Goal: Information Seeking & Learning: Learn about a topic

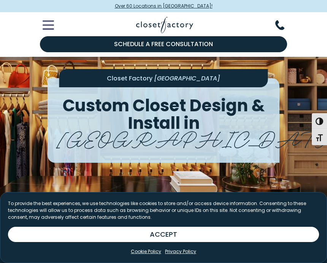
click at [46, 27] on icon "Toggle Mobile Menu" at bounding box center [48, 25] width 11 height 9
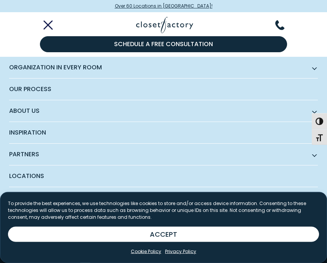
scroll to position [38, 0]
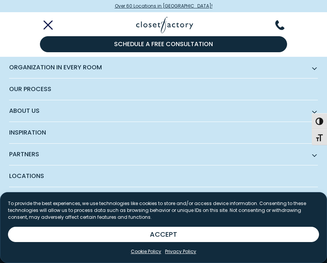
click at [203, 124] on span "Inspiration" at bounding box center [163, 133] width 309 height 22
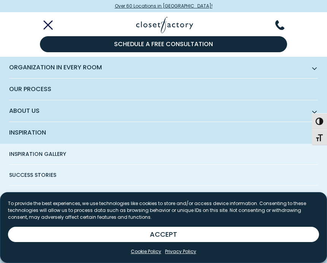
scroll to position [55, 0]
click at [43, 29] on icon "Toggle Mobile Menu" at bounding box center [48, 25] width 11 height 9
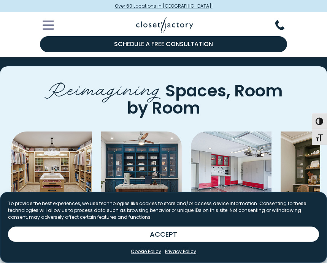
scroll to position [2591, 0]
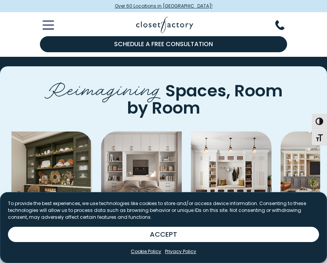
click at [141, 135] on img "Pages Gallery" at bounding box center [141, 171] width 81 height 81
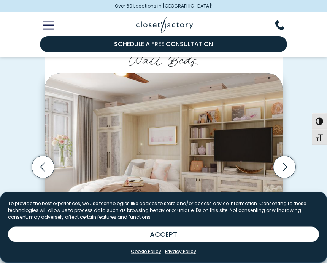
scroll to position [154, 0]
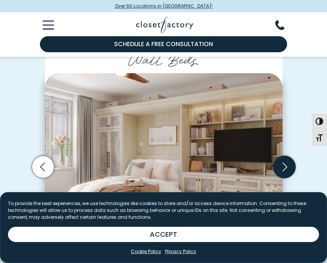
click at [287, 168] on icon "Next slide" at bounding box center [284, 167] width 22 height 22
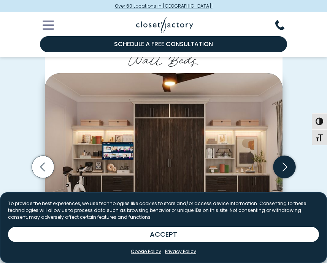
click at [283, 168] on icon "Next slide" at bounding box center [284, 167] width 22 height 22
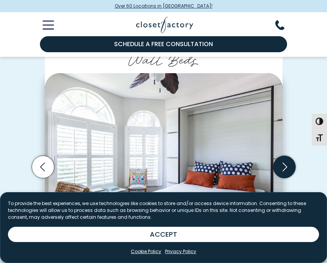
click at [288, 169] on icon "Next slide" at bounding box center [284, 167] width 22 height 22
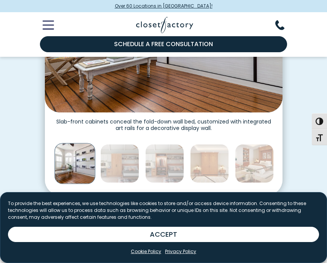
scroll to position [284, 0]
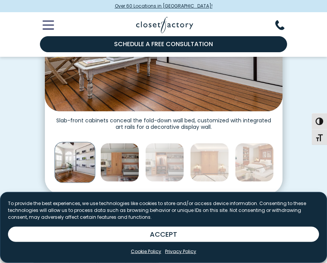
click at [117, 172] on img "Thumbnail Gallery" at bounding box center [120, 162] width 39 height 39
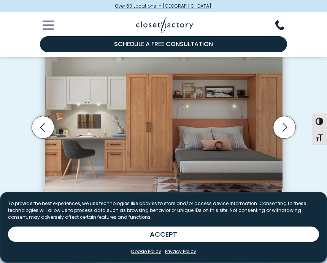
scroll to position [190, 0]
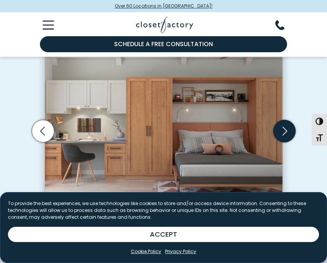
click at [279, 136] on icon "Next slide" at bounding box center [284, 131] width 22 height 22
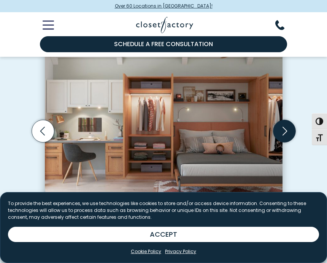
click at [286, 140] on icon "Next slide" at bounding box center [284, 130] width 27 height 27
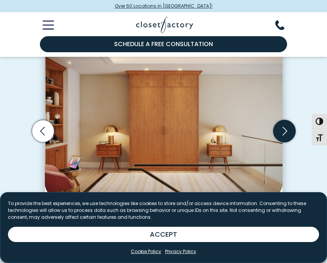
click at [285, 135] on icon "Next slide" at bounding box center [284, 131] width 22 height 22
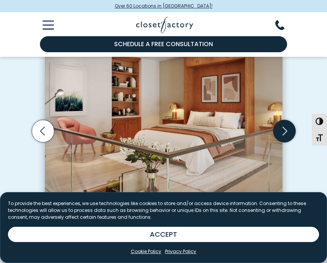
click at [283, 139] on icon "Next slide" at bounding box center [284, 131] width 22 height 22
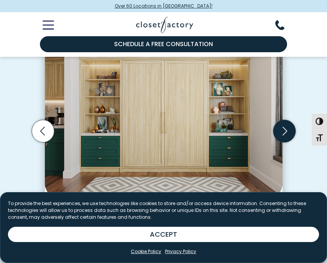
click at [282, 136] on icon "Next slide" at bounding box center [284, 131] width 22 height 22
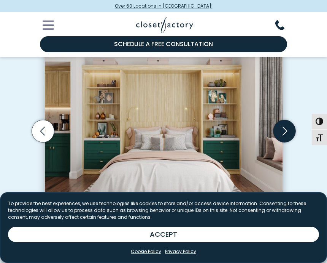
click at [281, 132] on icon "Next slide" at bounding box center [284, 131] width 22 height 22
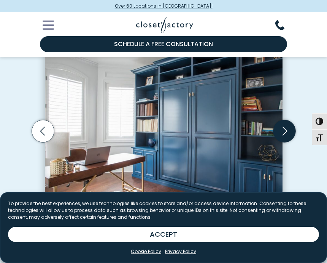
click at [285, 136] on icon "Next slide" at bounding box center [284, 131] width 22 height 22
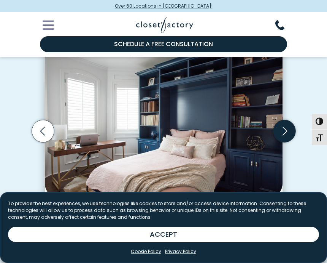
click at [283, 132] on icon "Next slide" at bounding box center [285, 131] width 5 height 9
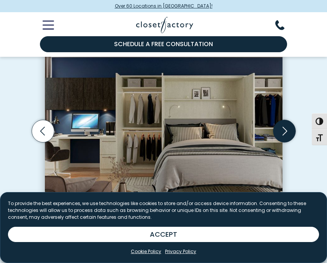
click at [281, 133] on icon "Next slide" at bounding box center [284, 131] width 22 height 22
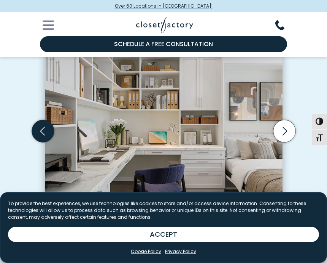
click at [50, 130] on icon "Previous slide" at bounding box center [43, 131] width 22 height 22
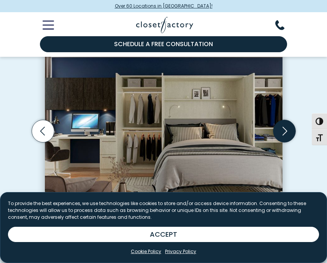
click at [279, 135] on icon "Next slide" at bounding box center [284, 131] width 22 height 22
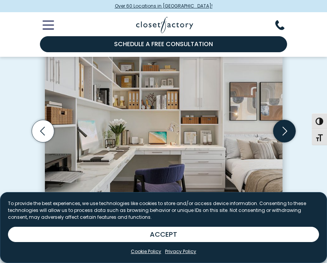
click at [286, 134] on icon "Next slide" at bounding box center [284, 131] width 22 height 22
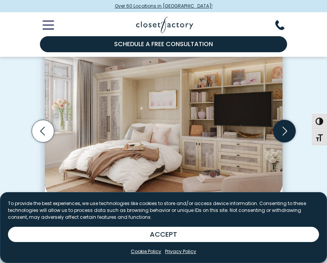
click at [284, 136] on icon "Next slide" at bounding box center [284, 131] width 22 height 22
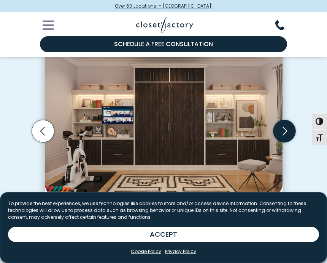
click at [284, 132] on icon "Next slide" at bounding box center [285, 131] width 5 height 9
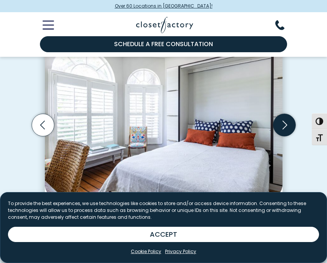
scroll to position [198, 0]
